Goal: Book appointment/travel/reservation

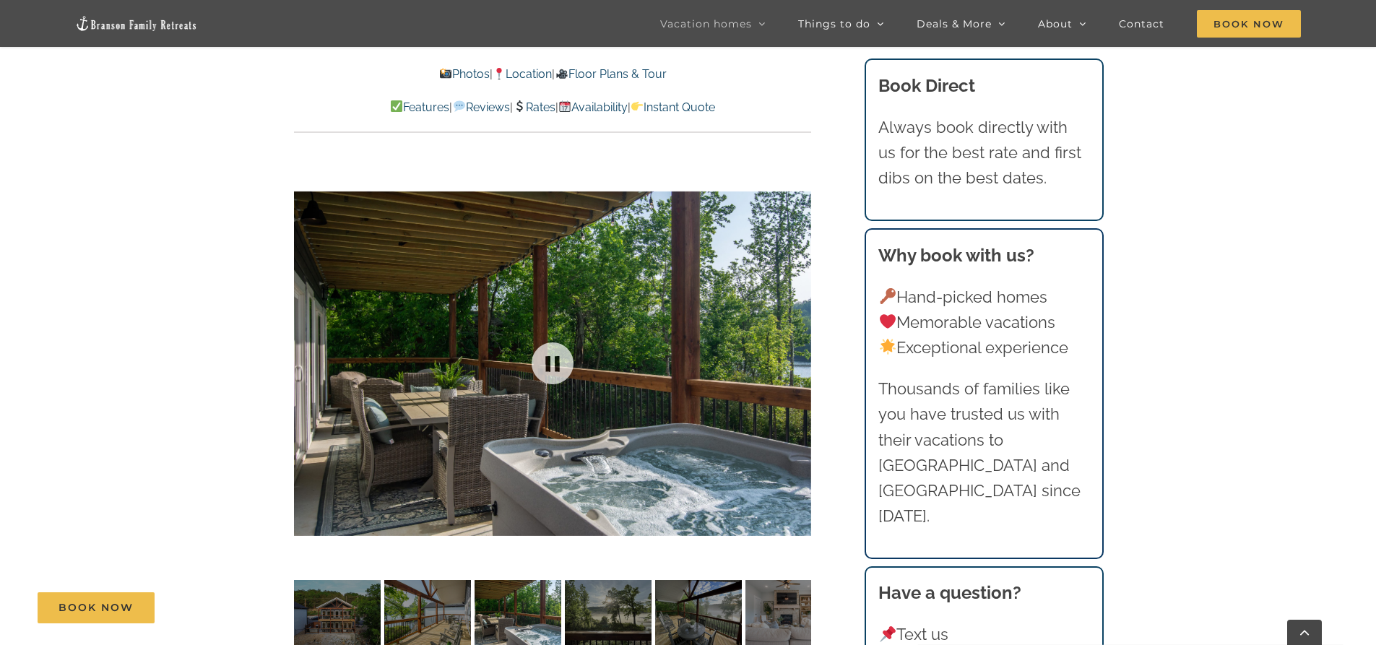
scroll to position [1011, 0]
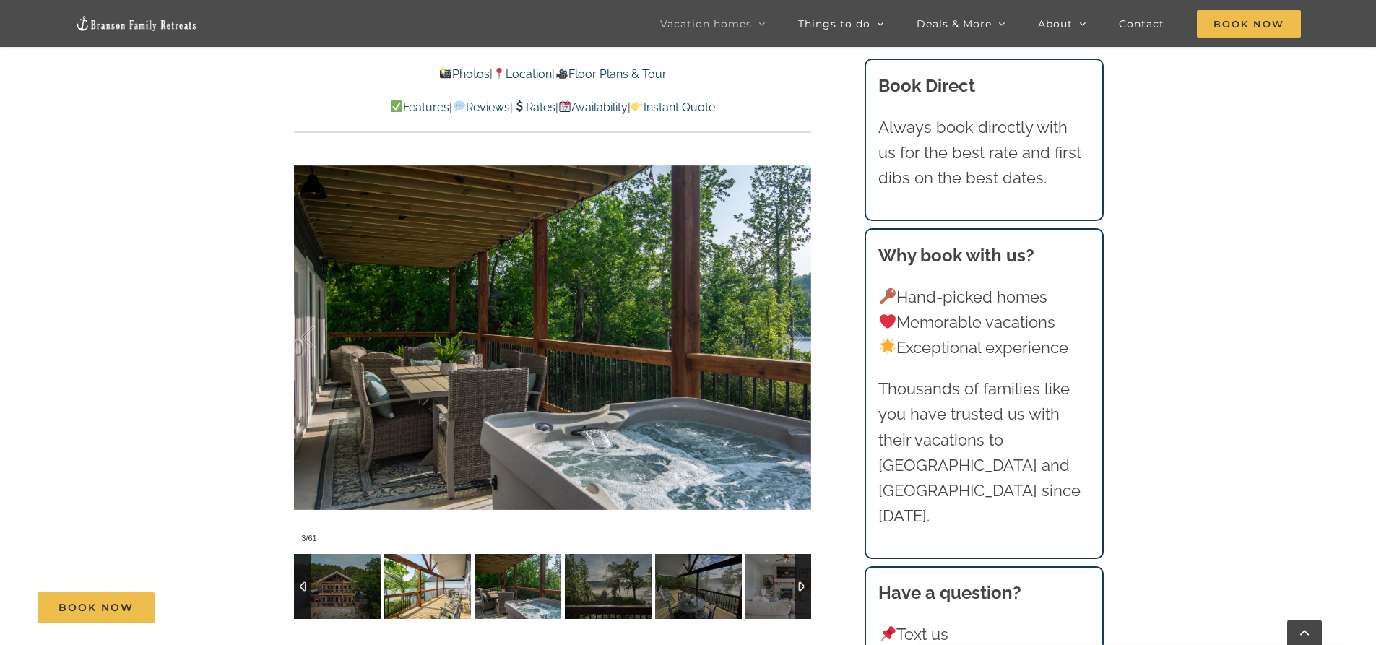
click at [440, 554] on img at bounding box center [427, 586] width 87 height 65
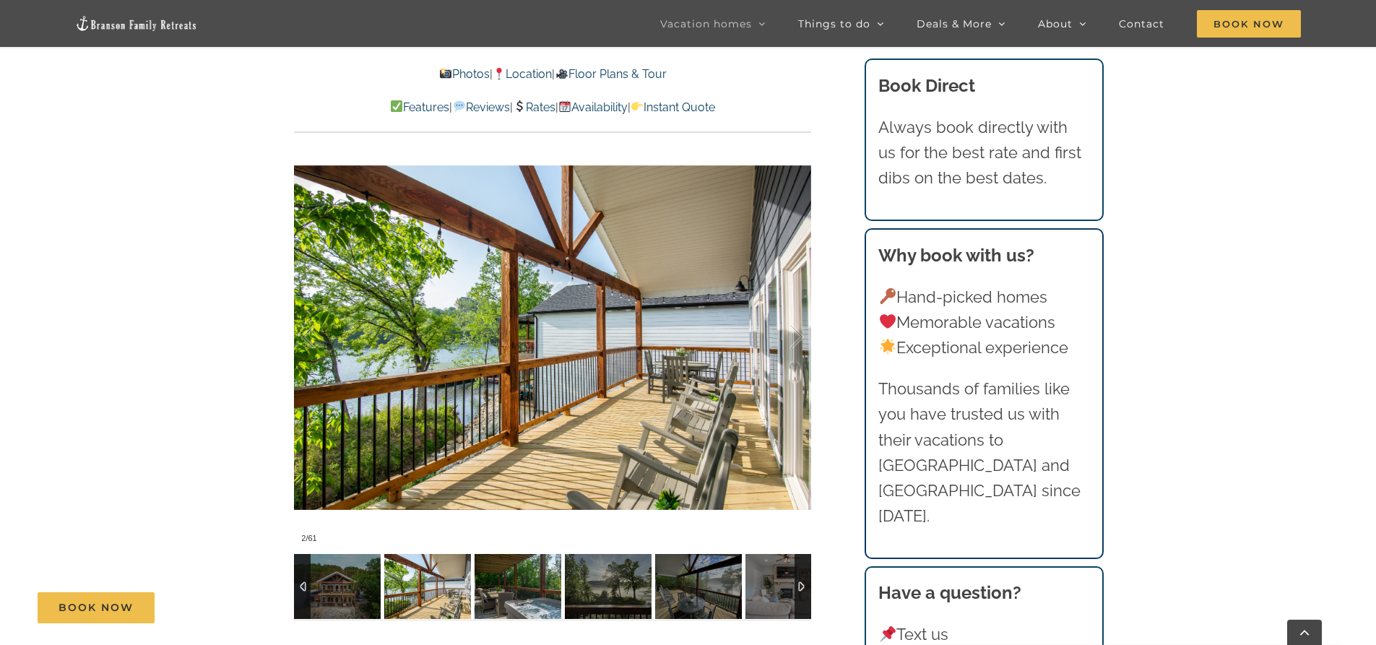
click at [506, 558] on img at bounding box center [518, 586] width 87 height 65
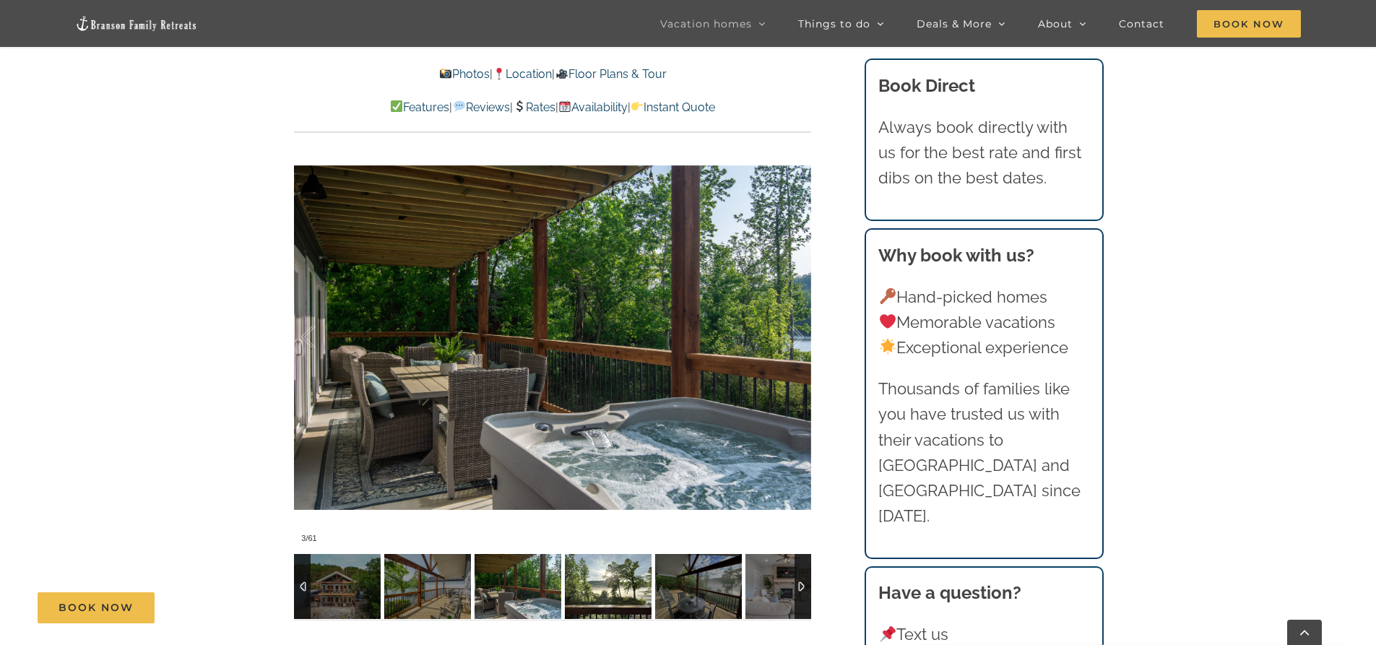
click at [576, 559] on img at bounding box center [608, 586] width 87 height 65
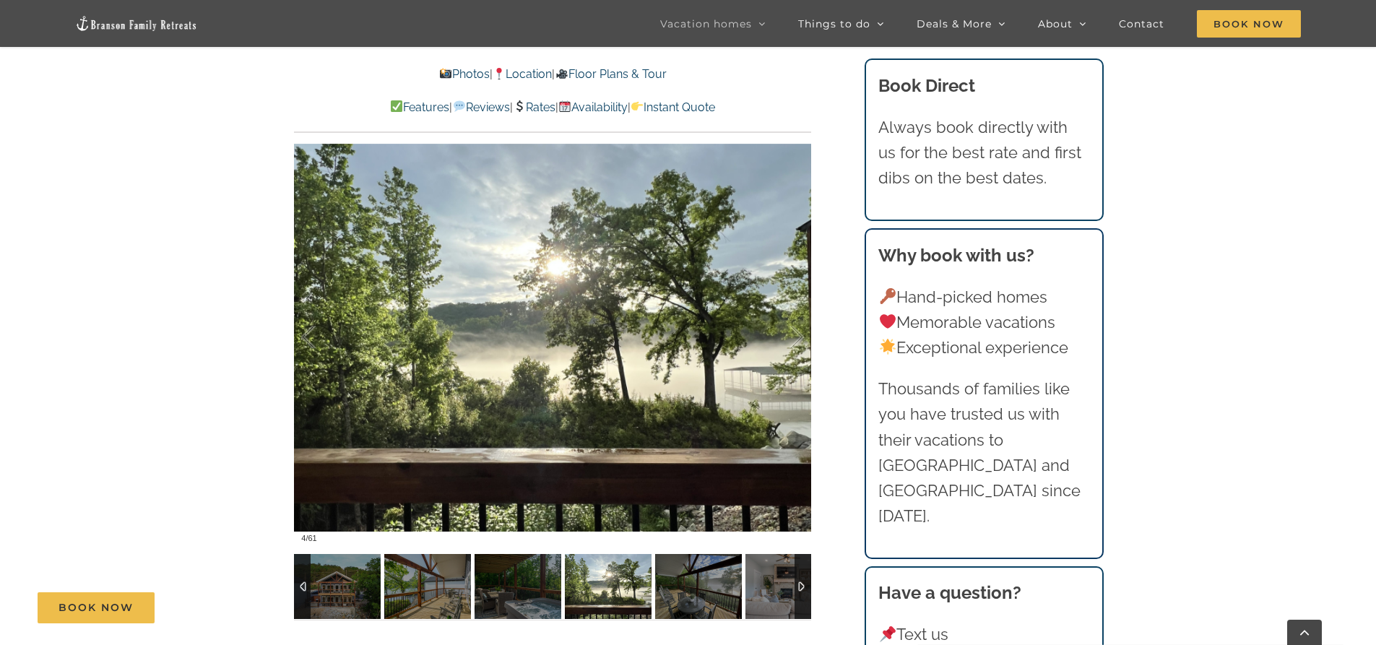
click at [765, 556] on img at bounding box center [788, 586] width 87 height 65
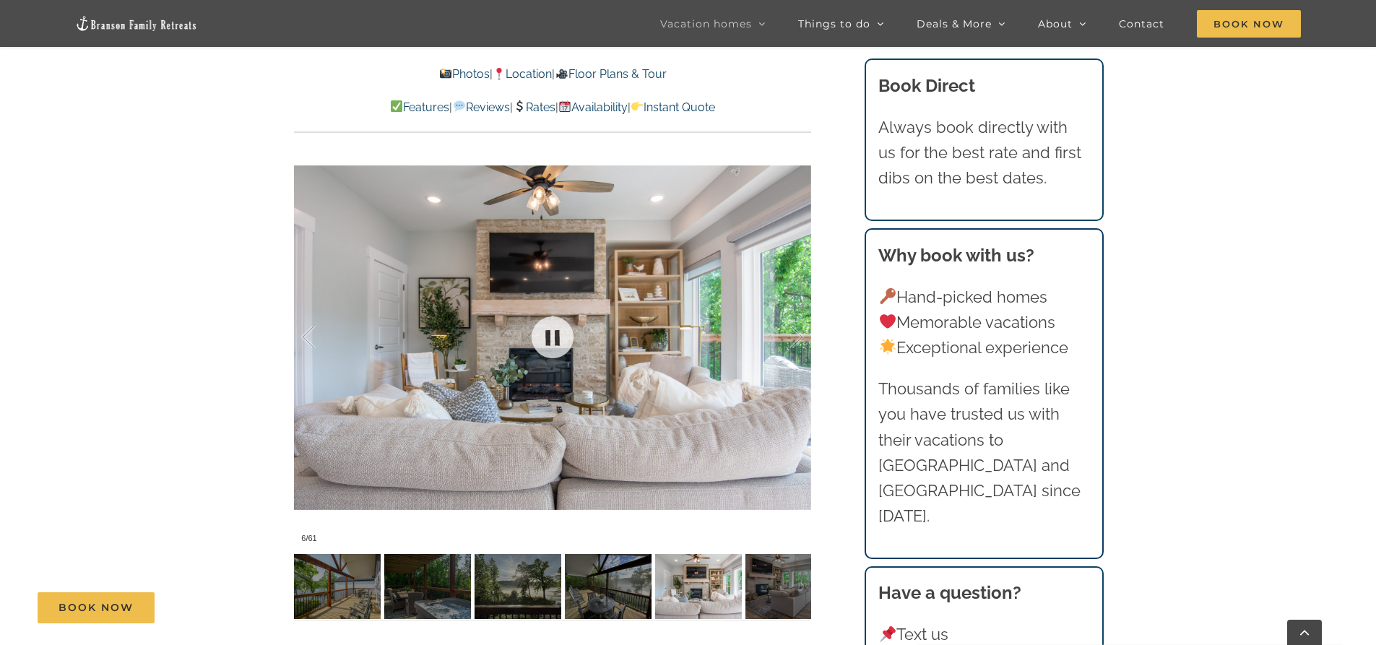
scroll to position [1084, 0]
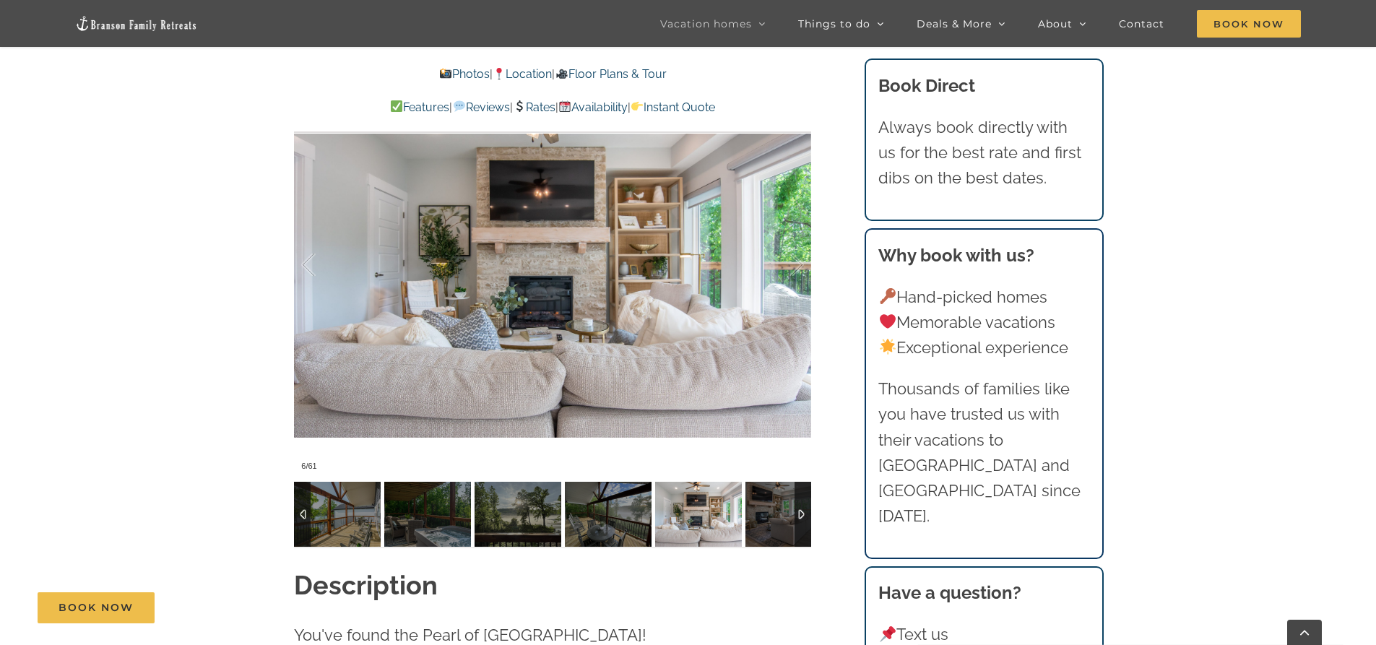
click at [805, 492] on div at bounding box center [803, 514] width 17 height 65
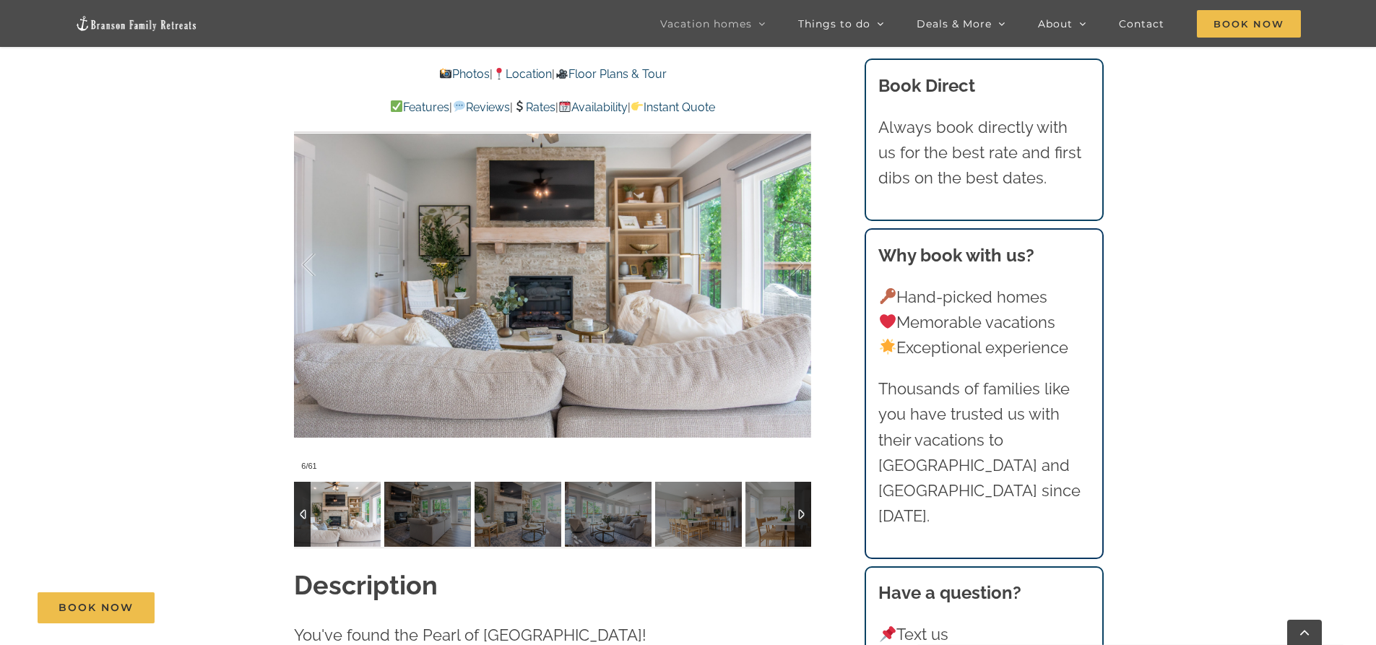
click at [805, 492] on div at bounding box center [803, 514] width 17 height 65
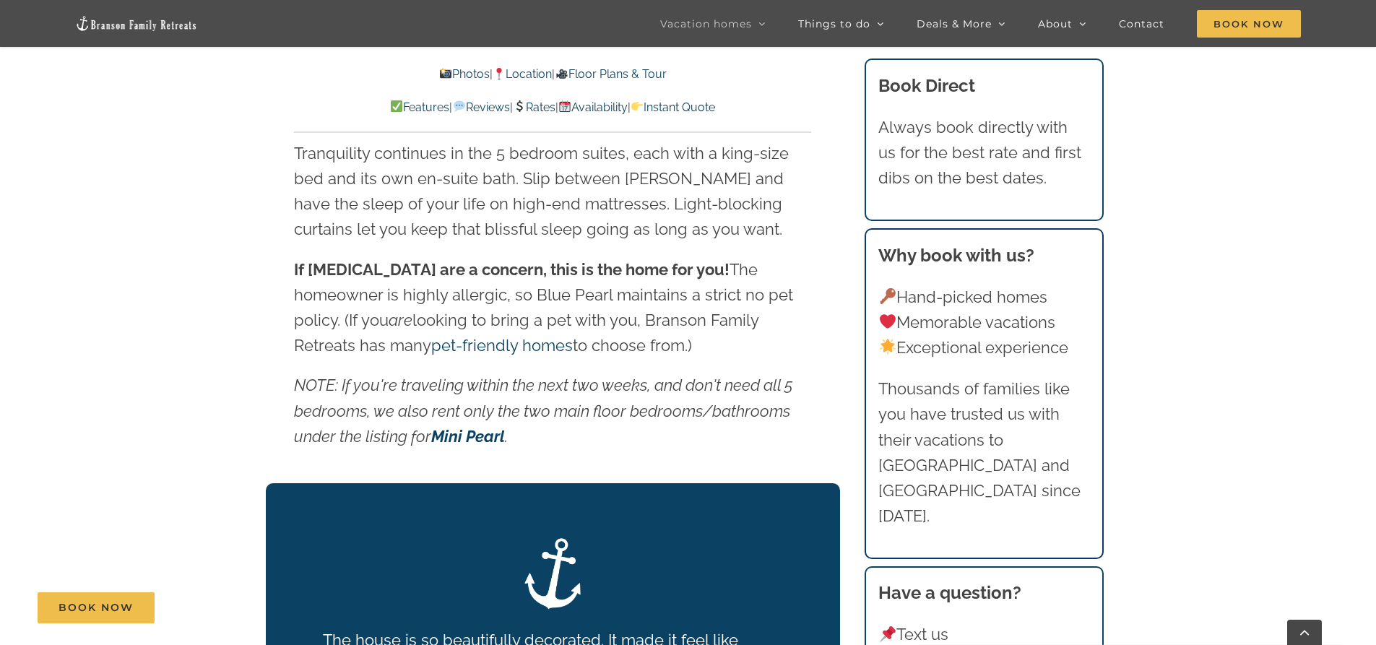
scroll to position [2311, 0]
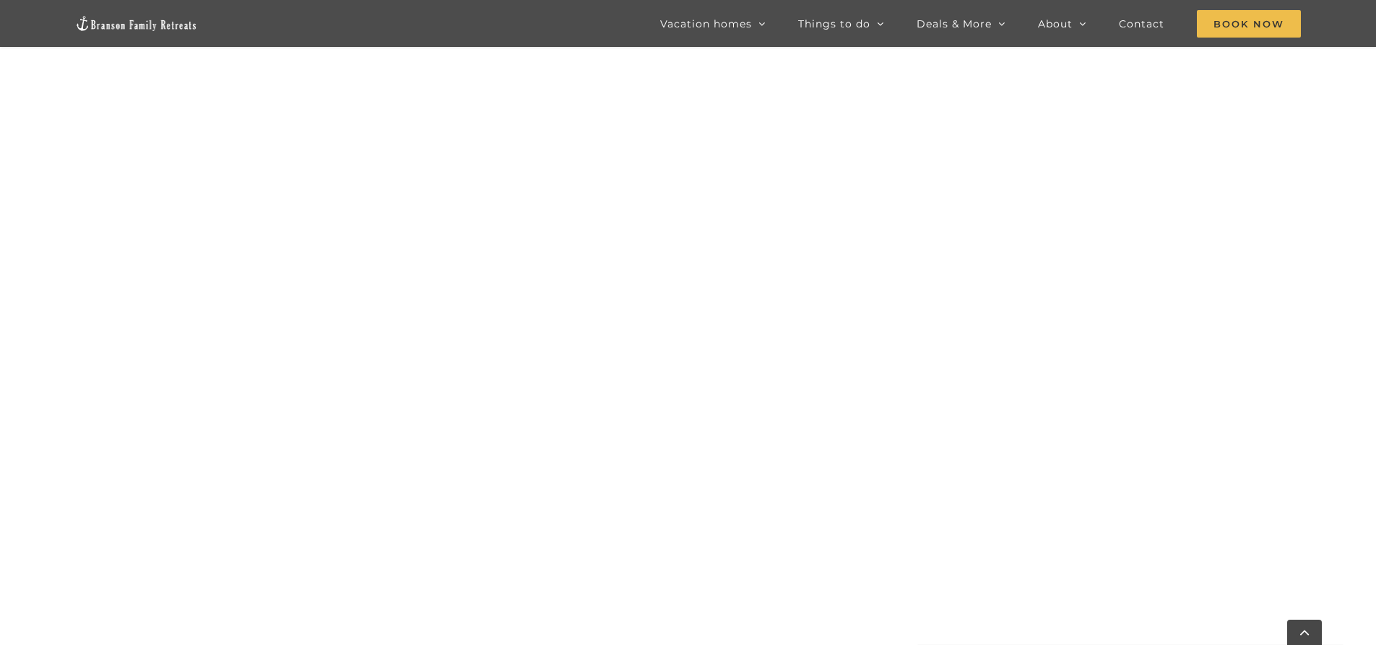
scroll to position [1151, 0]
drag, startPoint x: 322, startPoint y: 161, endPoint x: 1238, endPoint y: 359, distance: 937.1
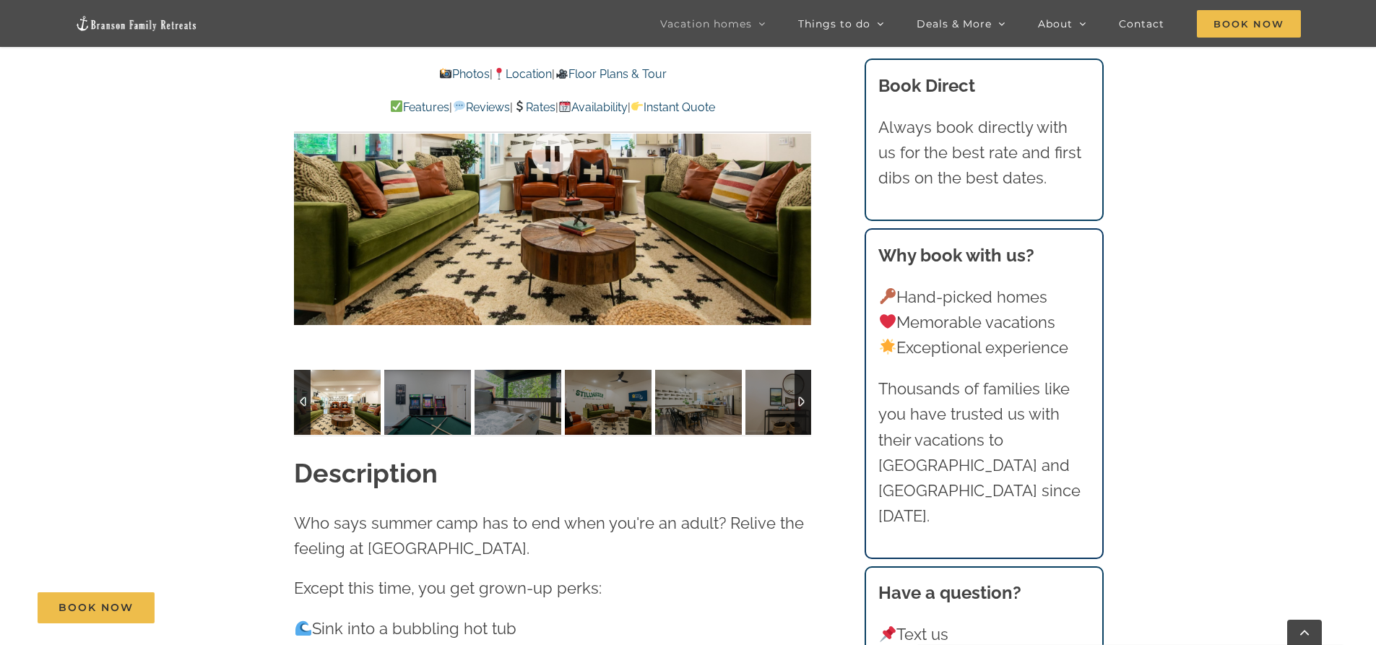
scroll to position [1300, 0]
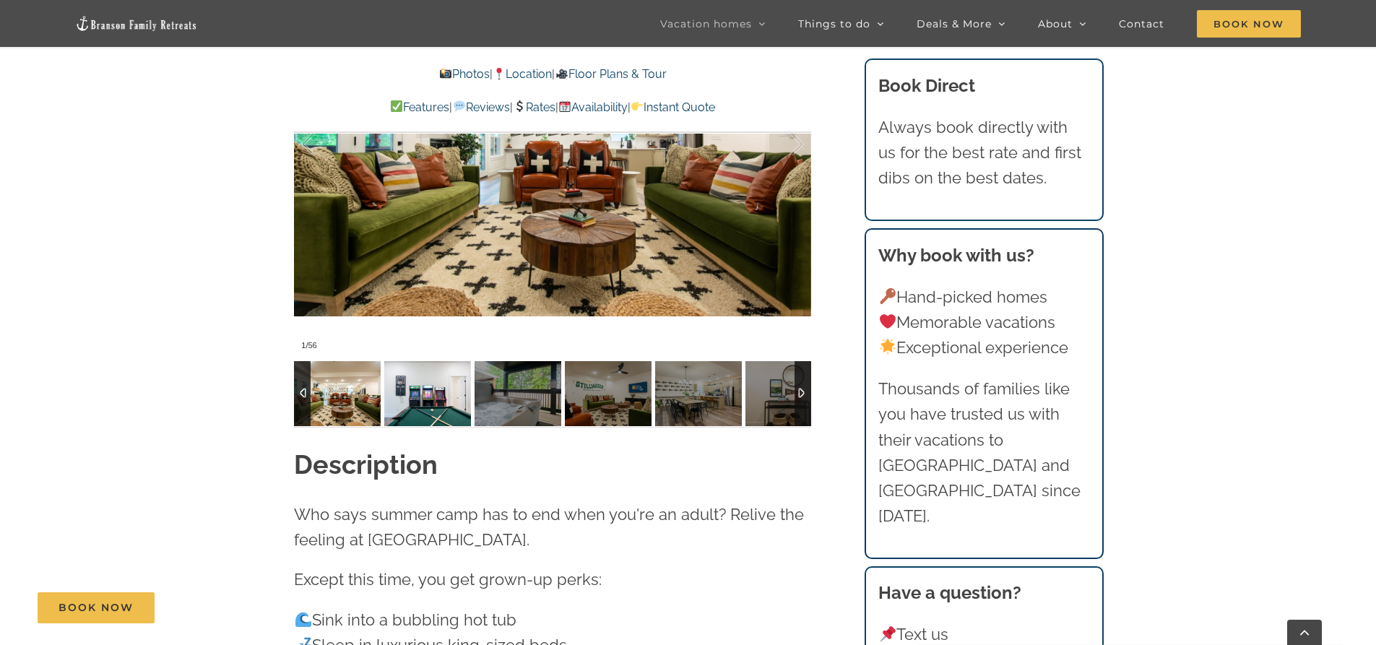
click at [451, 363] on img at bounding box center [427, 393] width 87 height 65
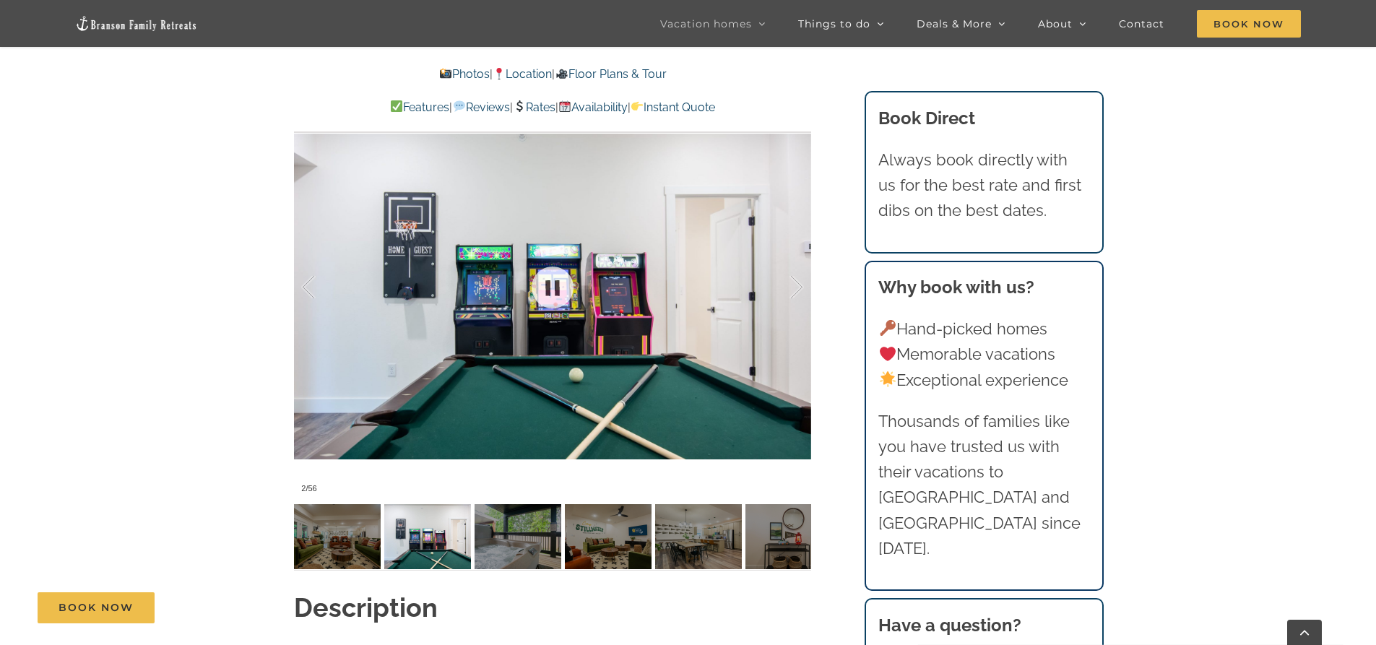
scroll to position [1156, 0]
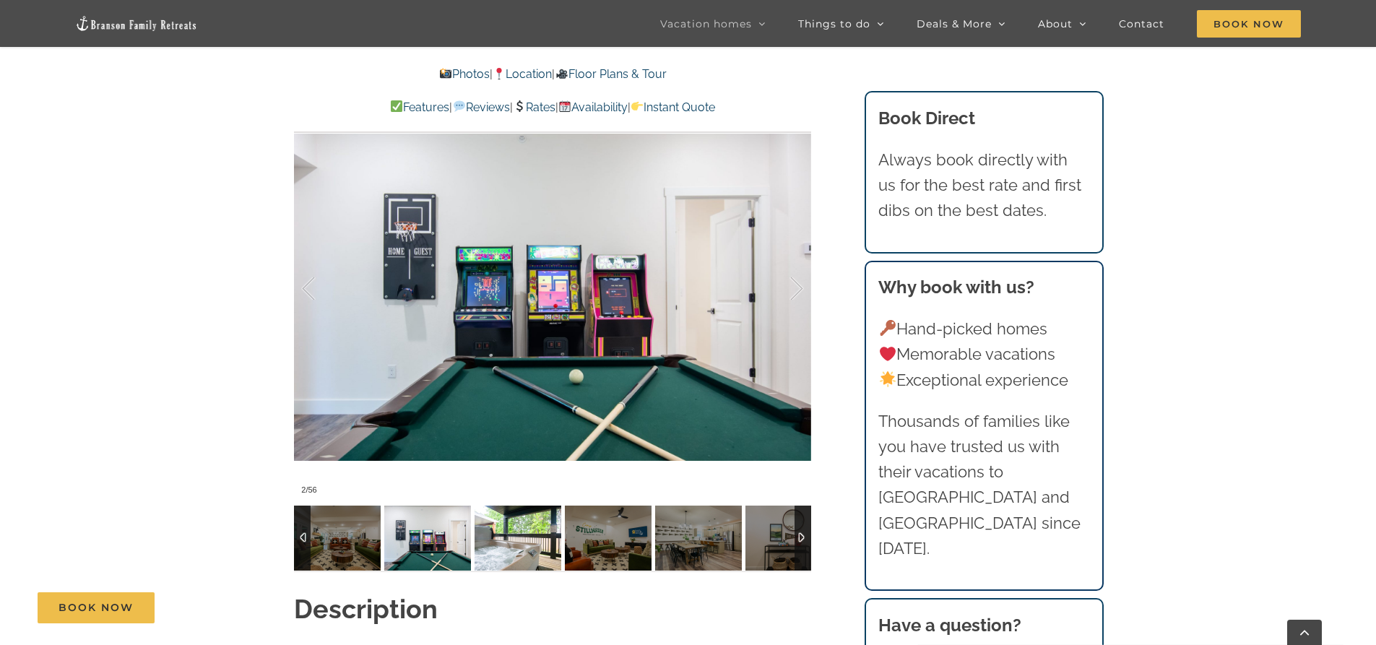
click at [540, 511] on img at bounding box center [518, 538] width 87 height 65
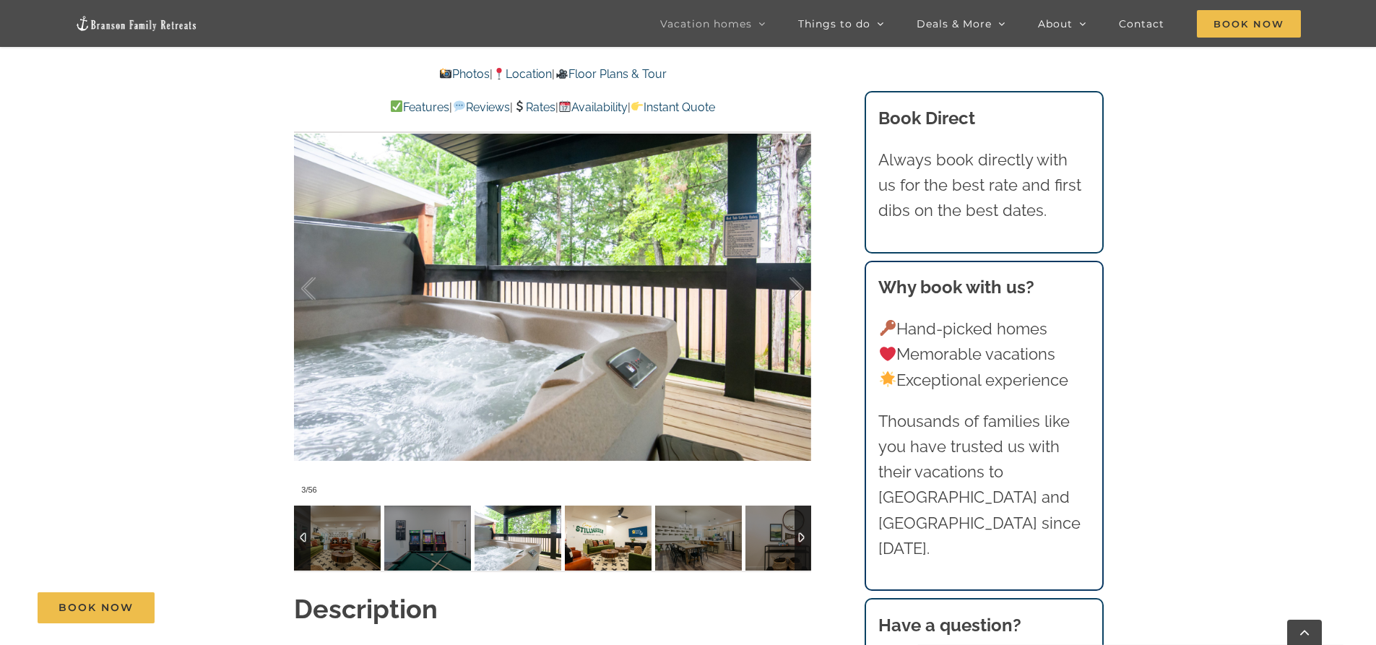
click at [597, 511] on img at bounding box center [608, 538] width 87 height 65
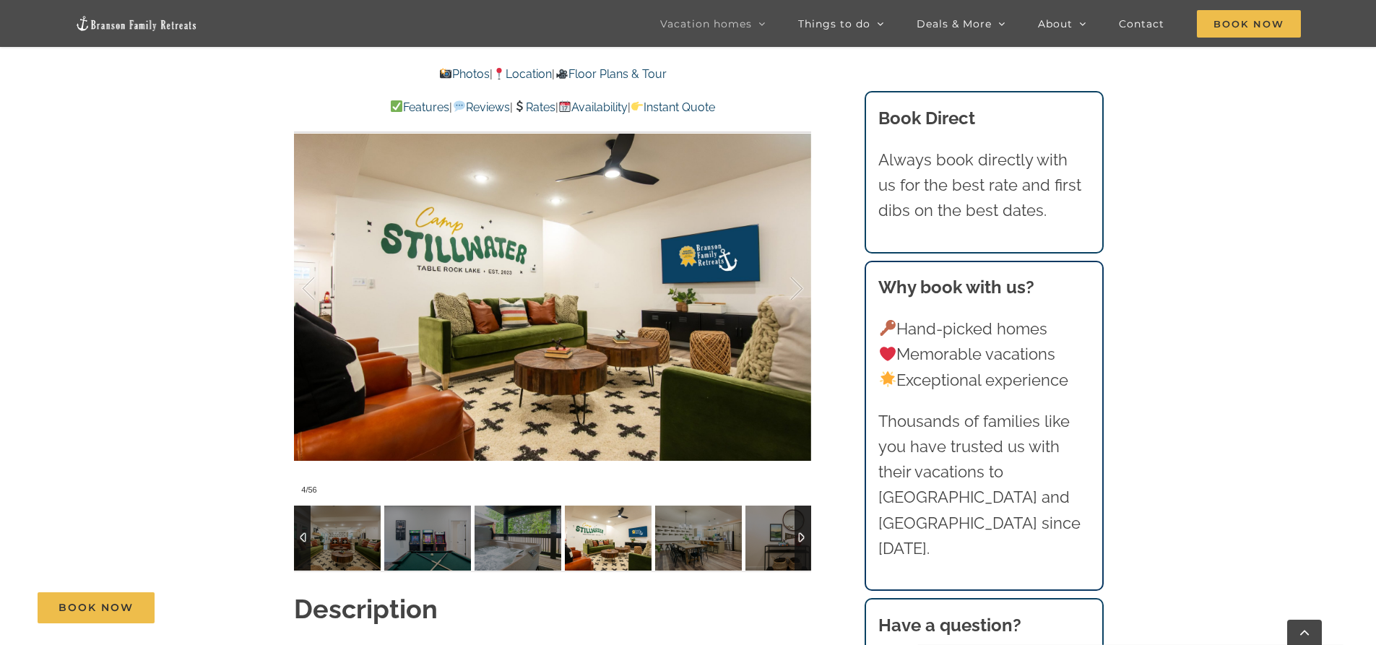
click at [645, 514] on img at bounding box center [608, 538] width 87 height 65
click at [747, 513] on img at bounding box center [788, 538] width 87 height 65
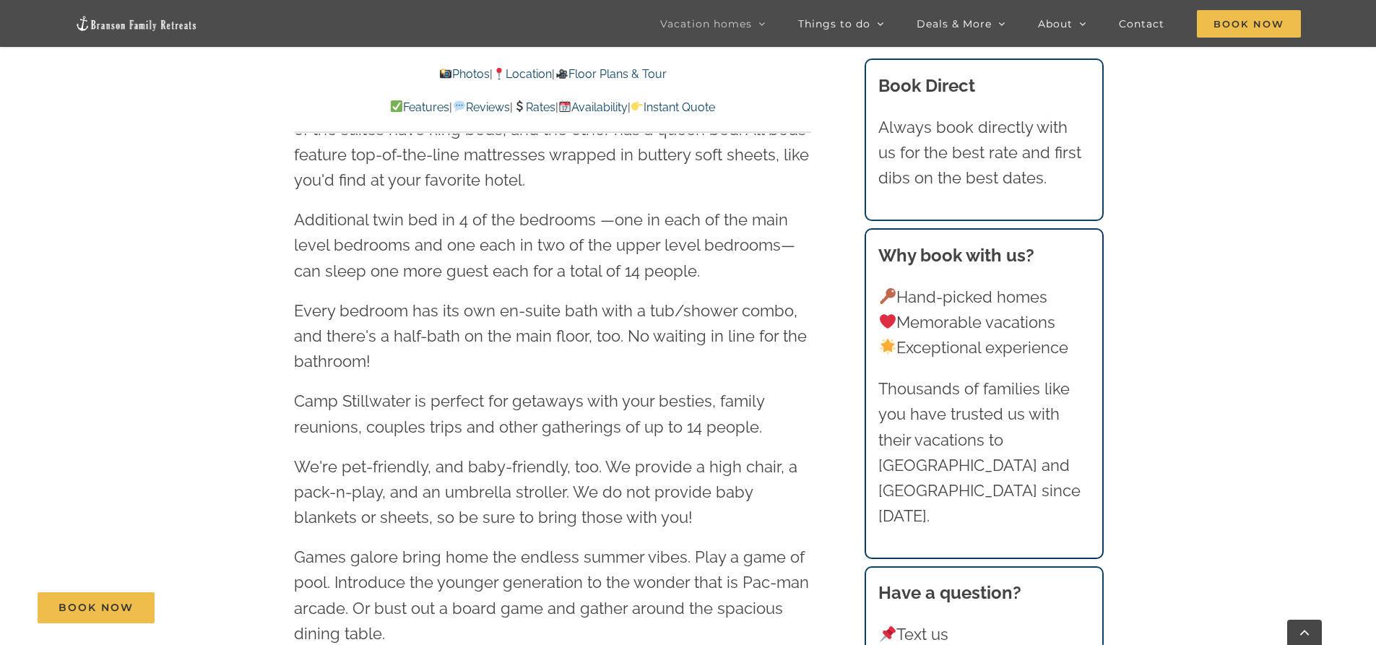
scroll to position [2095, 0]
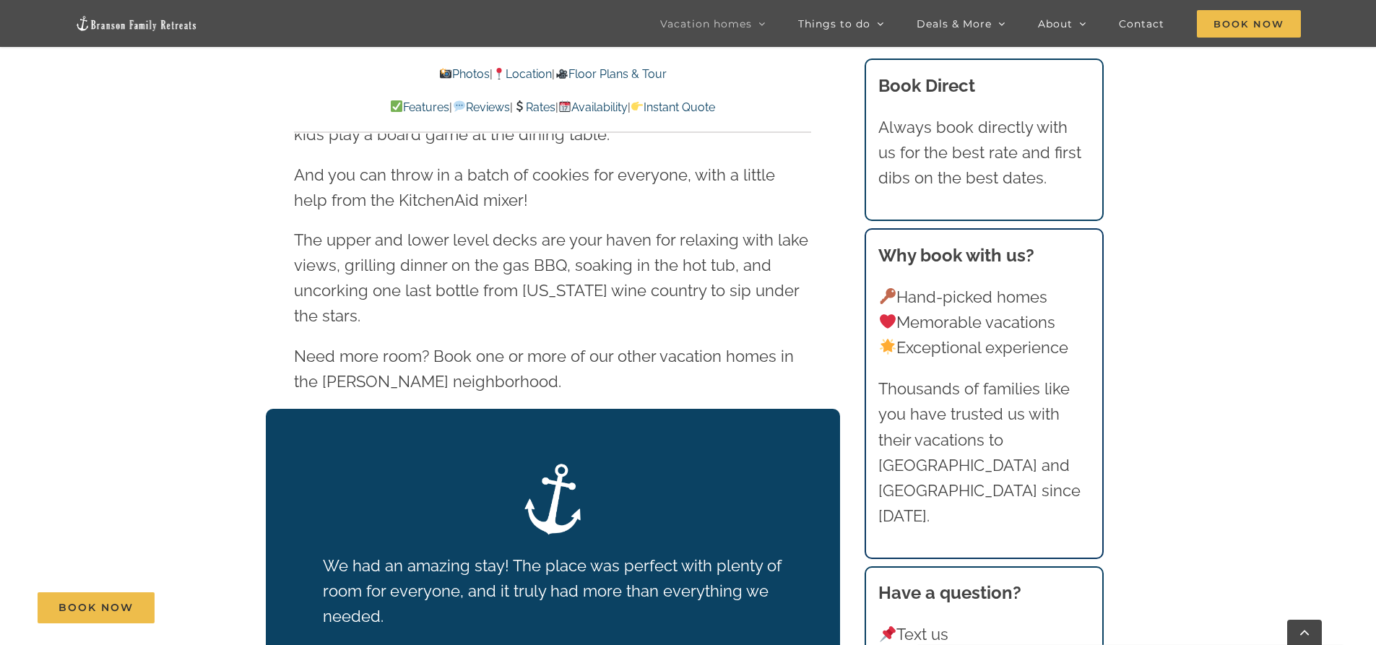
scroll to position [2239, 0]
